Goal: Task Accomplishment & Management: Complete application form

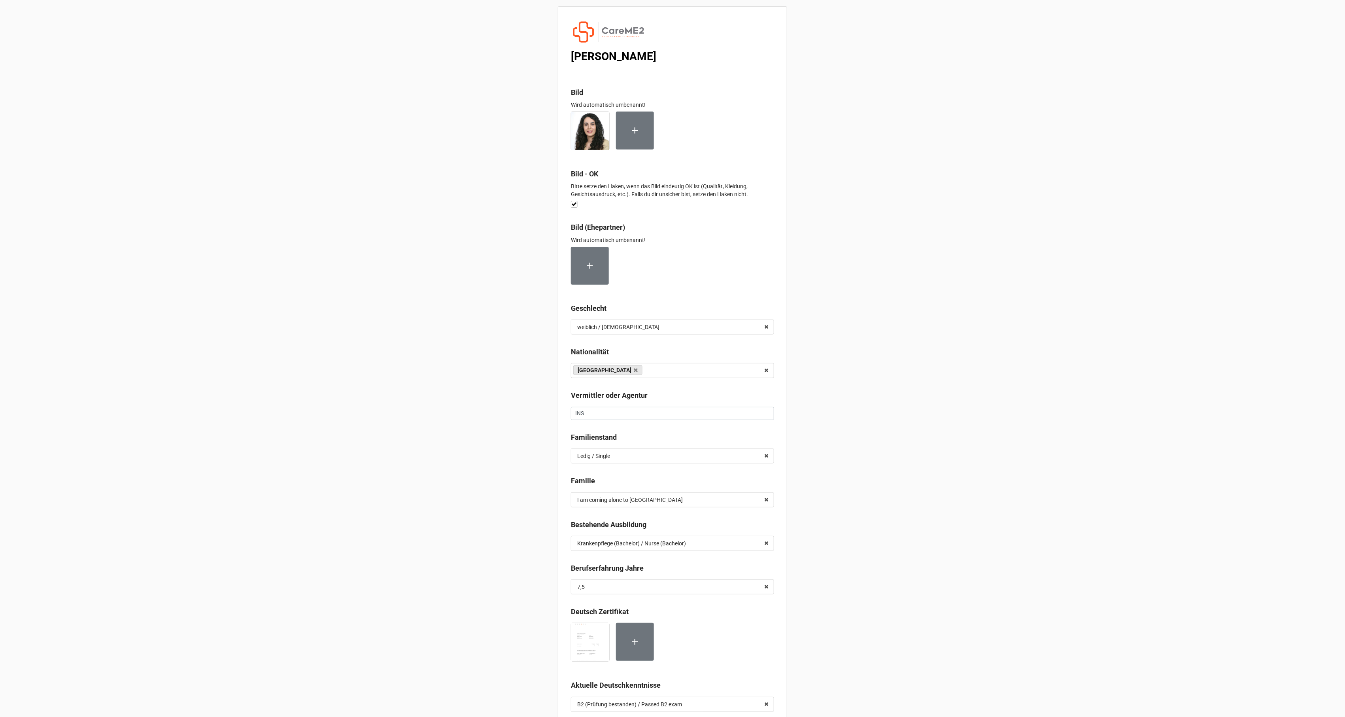
scroll to position [4411, 0]
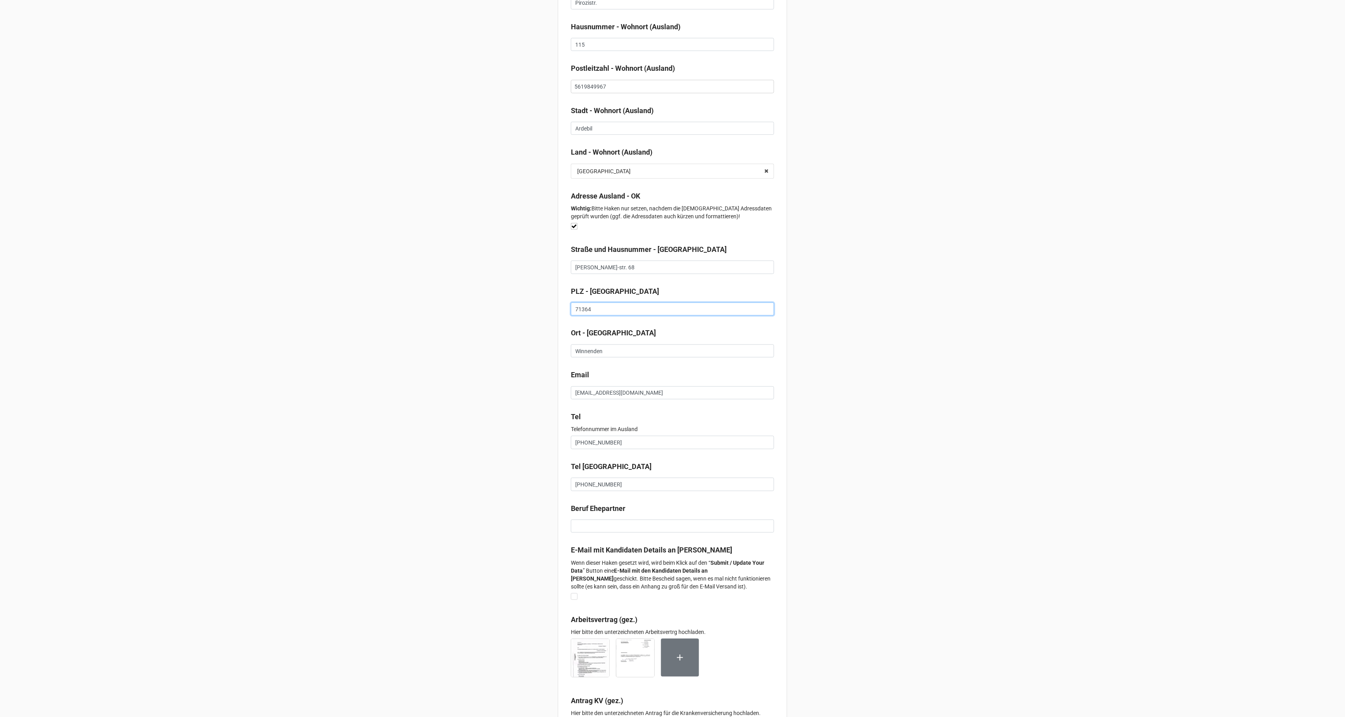
click at [582, 315] on input "71364" at bounding box center [672, 308] width 203 height 13
drag, startPoint x: 643, startPoint y: 278, endPoint x: 560, endPoint y: 277, distance: 82.2
click at [624, 274] on input "[PERSON_NAME]-str. 68" at bounding box center [672, 267] width 203 height 13
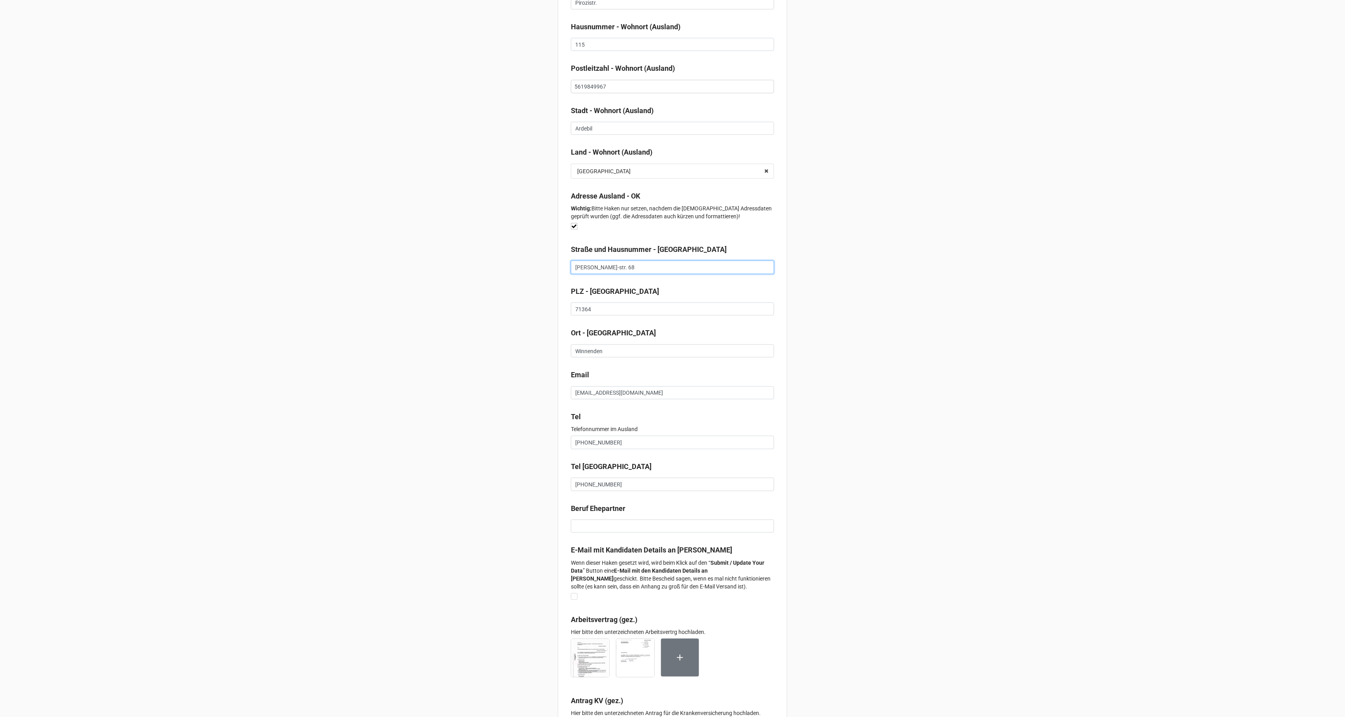
click at [621, 274] on input "[PERSON_NAME]-str. 68" at bounding box center [672, 267] width 203 height 13
click at [597, 274] on input "[PERSON_NAME]. 68" at bounding box center [672, 267] width 203 height 13
drag, startPoint x: 642, startPoint y: 279, endPoint x: 551, endPoint y: 277, distance: 91.3
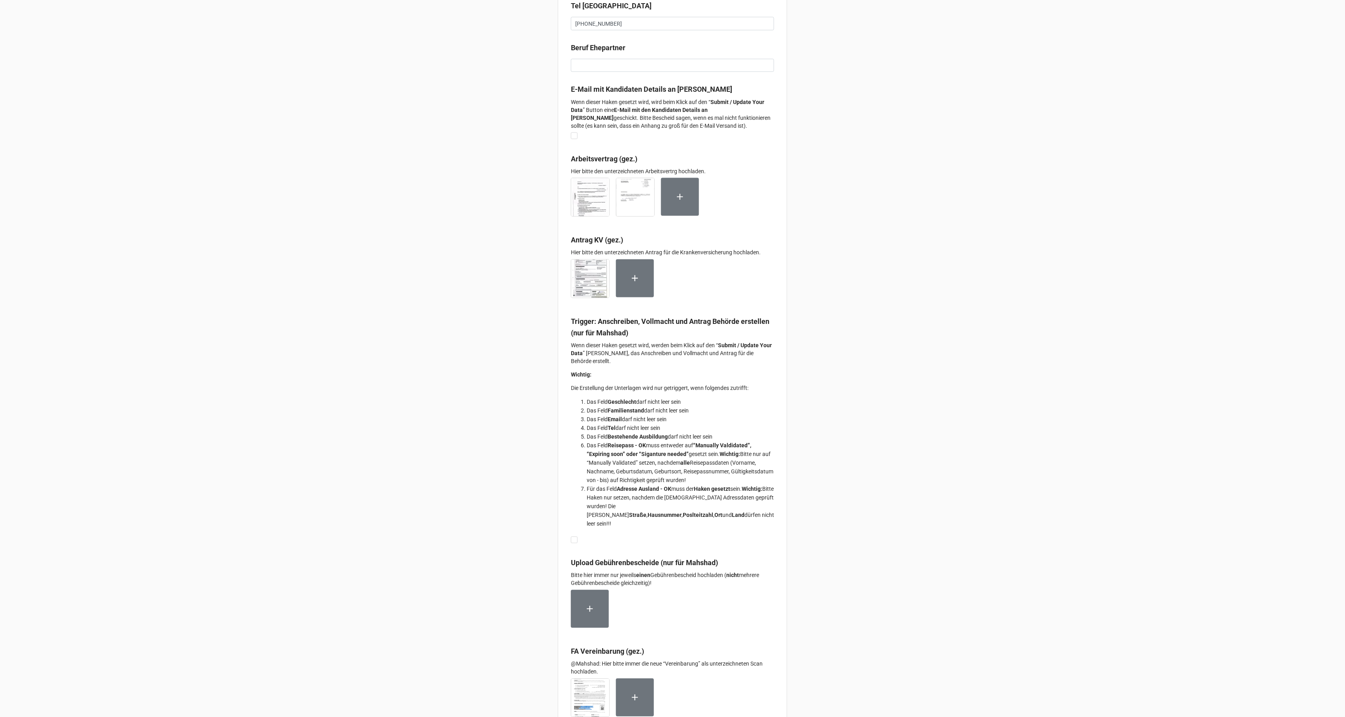
scroll to position [4938, 0]
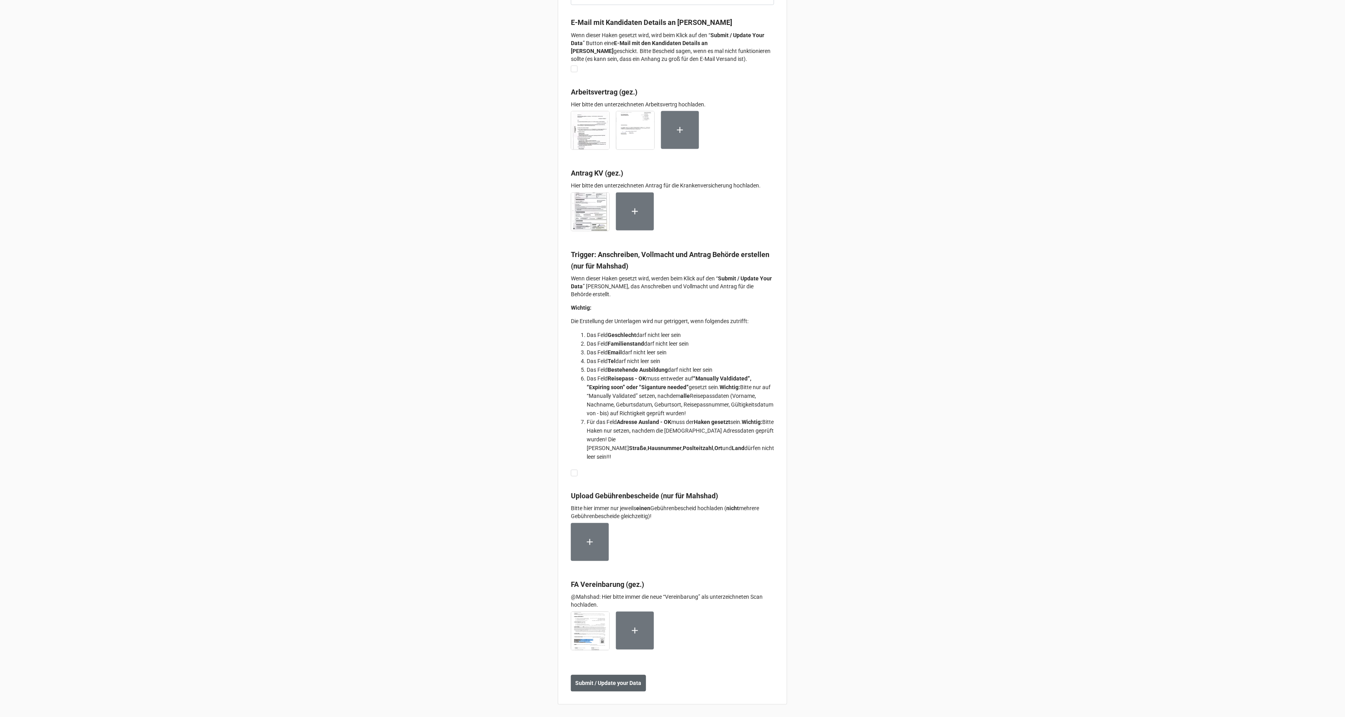
type input "[PERSON_NAME]. 68"
click at [613, 680] on b "Submit / Update your Data" at bounding box center [609, 683] width 66 height 8
